Goal: Complete application form

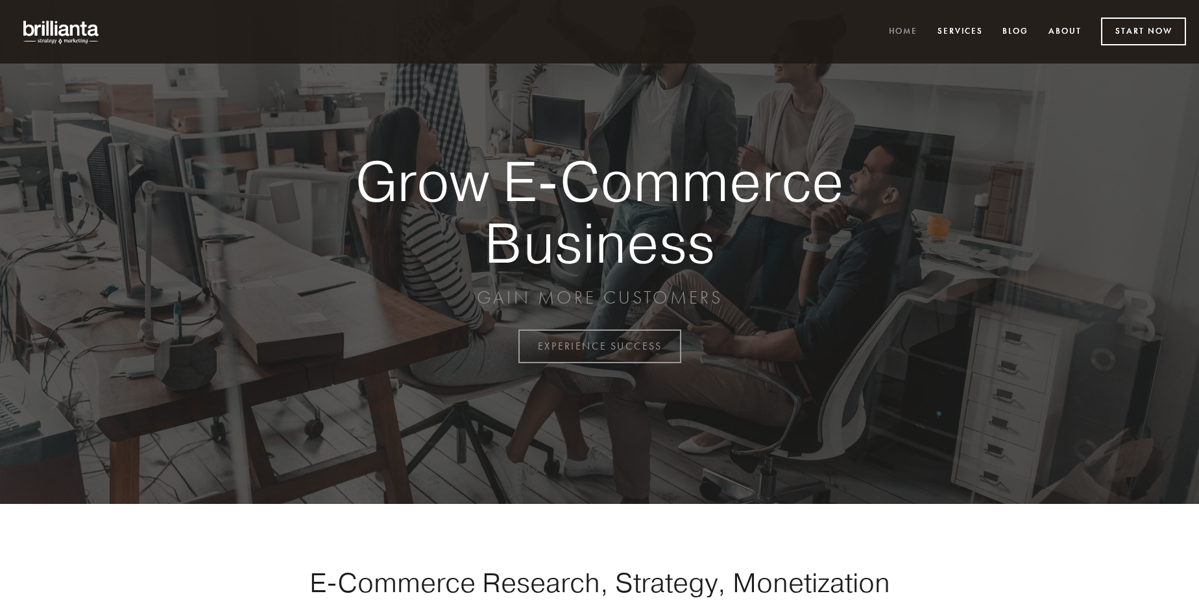
scroll to position [3400, 0]
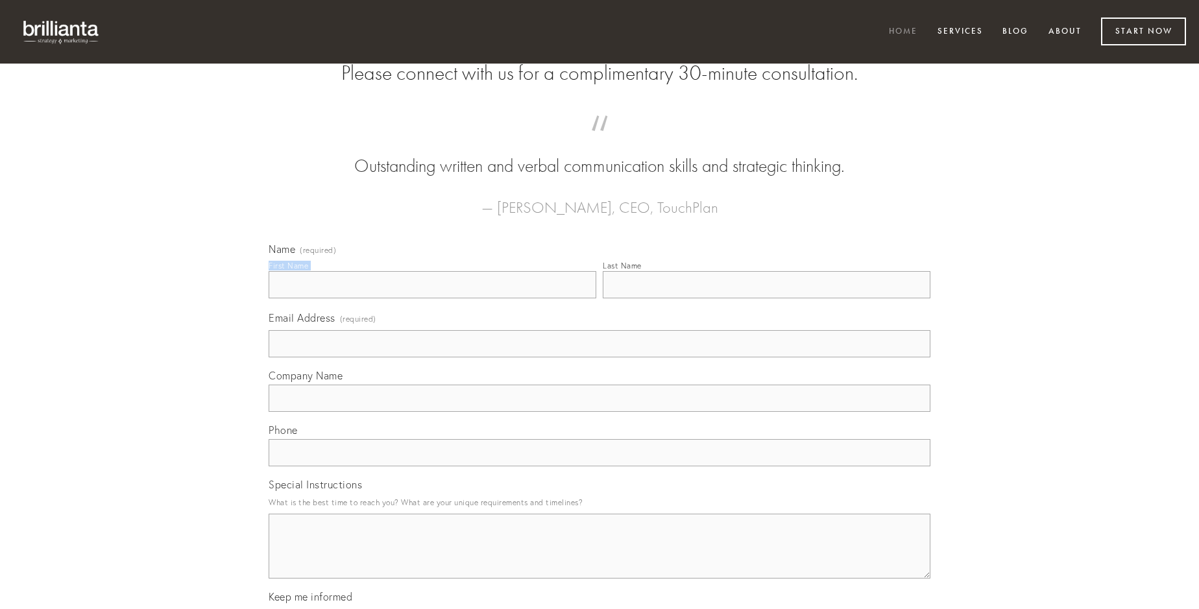
type input "[PERSON_NAME]"
click at [766, 298] on input "Last Name" at bounding box center [767, 284] width 328 height 27
type input "[PERSON_NAME]"
click at [599, 357] on input "Email Address (required)" at bounding box center [600, 343] width 662 height 27
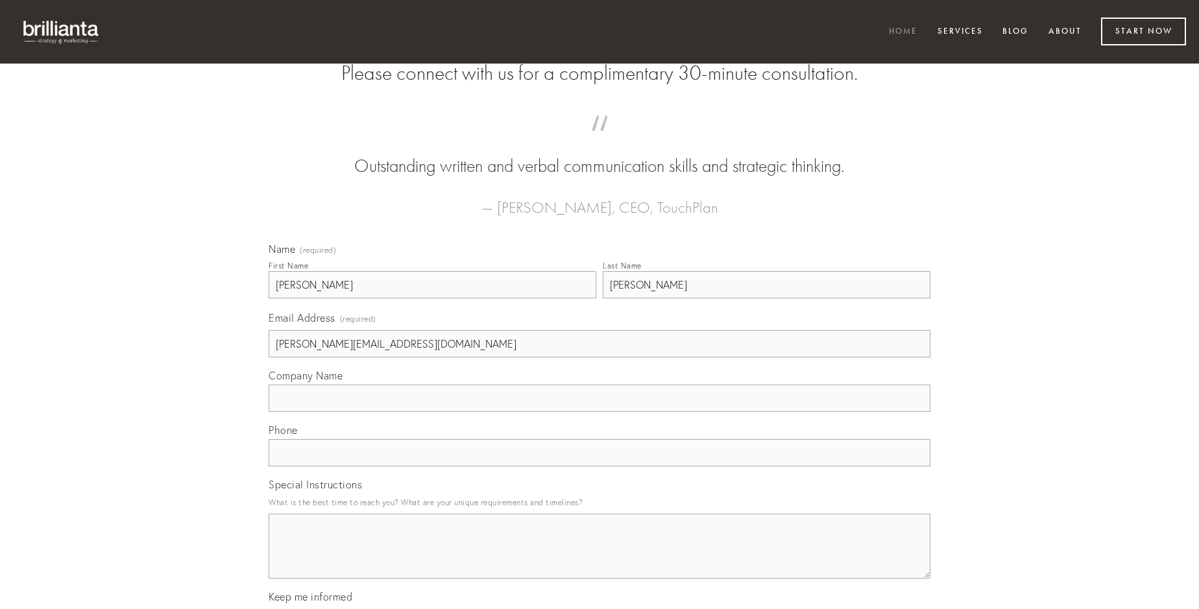
type input "[PERSON_NAME][EMAIL_ADDRESS][DOMAIN_NAME]"
click at [599, 412] on input "Company Name" at bounding box center [600, 398] width 662 height 27
type input "alii"
click at [599, 466] on input "text" at bounding box center [600, 452] width 662 height 27
click at [599, 558] on textarea "Special Instructions" at bounding box center [600, 546] width 662 height 65
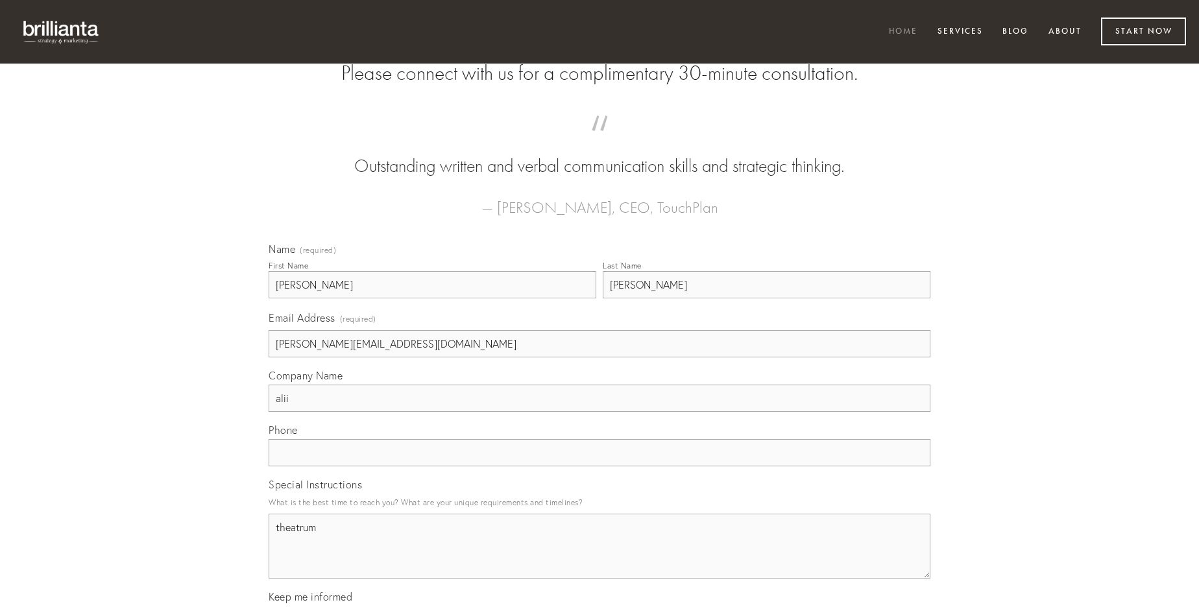
type textarea "theatrum"
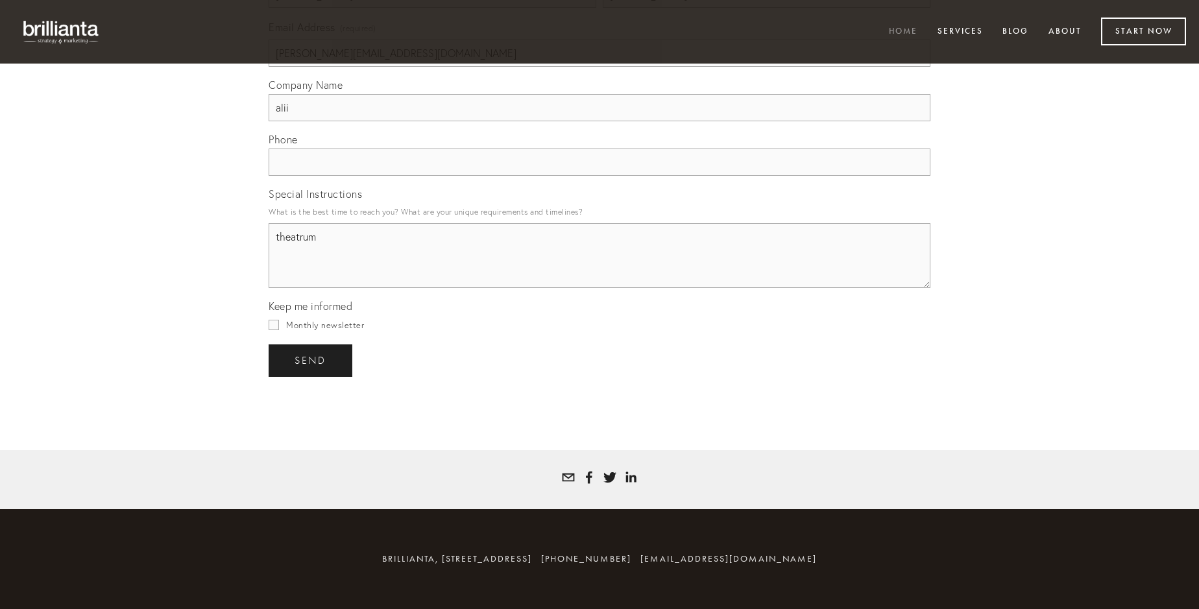
click at [311, 360] on span "send" at bounding box center [310, 361] width 32 height 12
